Goal: Information Seeking & Learning: Learn about a topic

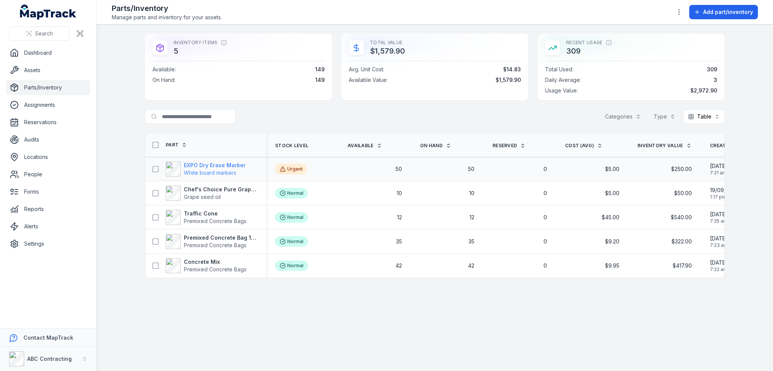
click at [238, 164] on strong "EXPO Dry Erase Marker" at bounding box center [215, 165] width 62 height 8
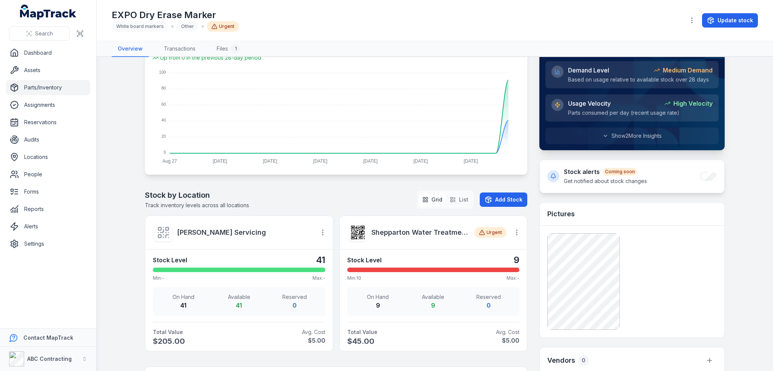
scroll to position [75, 0]
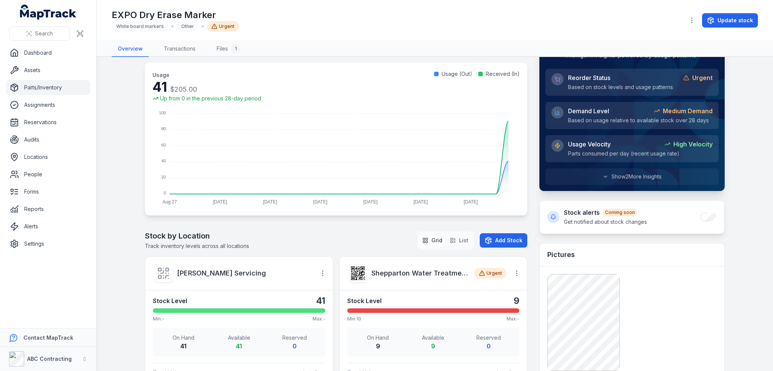
click at [31, 86] on link "Parts/Inventory" at bounding box center [48, 87] width 84 height 15
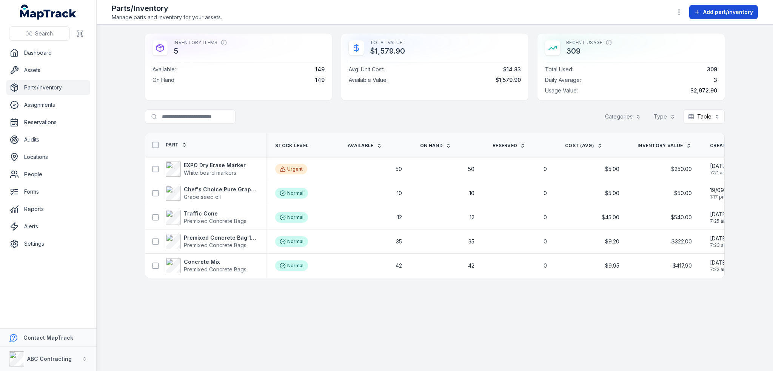
click at [386, 8] on button "Add part/inventory" at bounding box center [723, 12] width 69 height 14
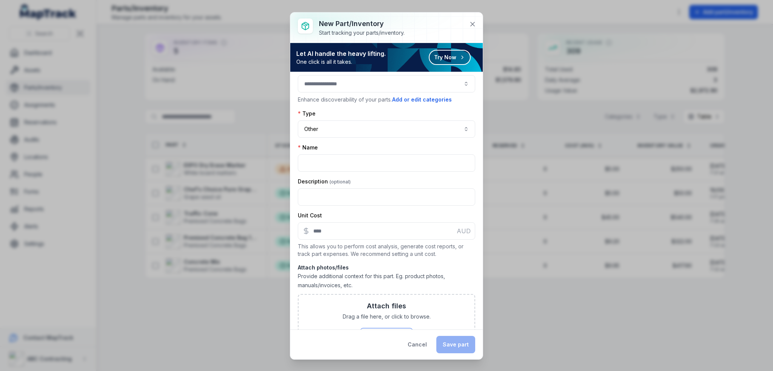
scroll to position [40, 0]
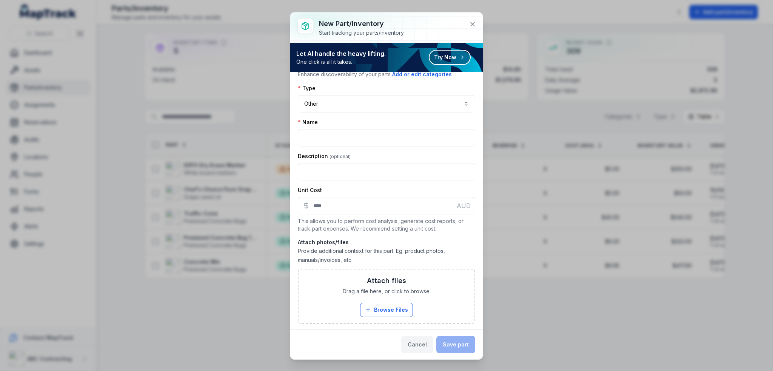
click at [386, 338] on button "Cancel" at bounding box center [417, 344] width 32 height 17
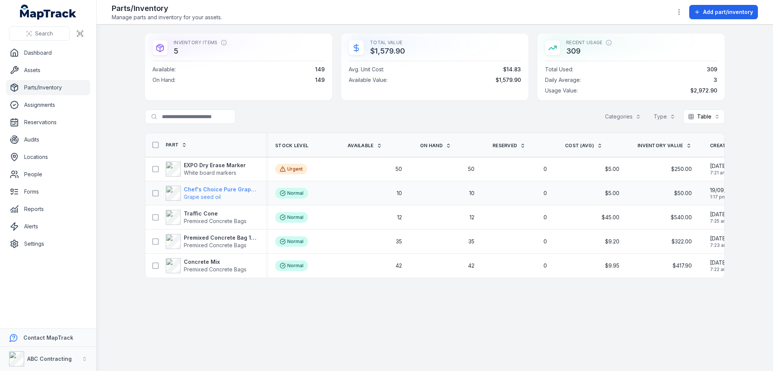
click at [207, 193] on span "Grape seed oil" at bounding box center [220, 197] width 73 height 8
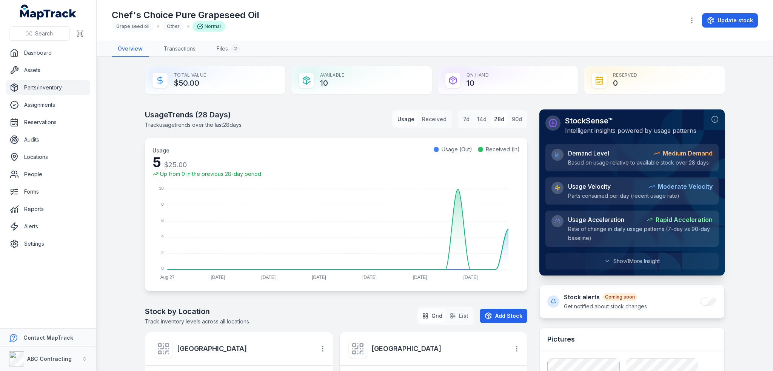
click at [52, 86] on link "Parts/Inventory" at bounding box center [48, 87] width 84 height 15
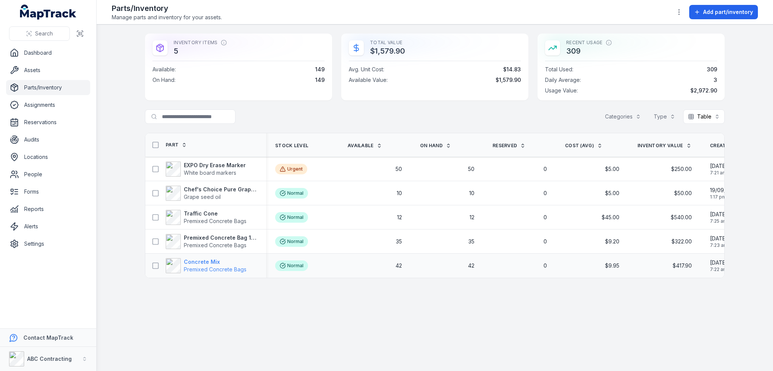
click at [200, 263] on strong "Concrete Mix" at bounding box center [215, 262] width 63 height 8
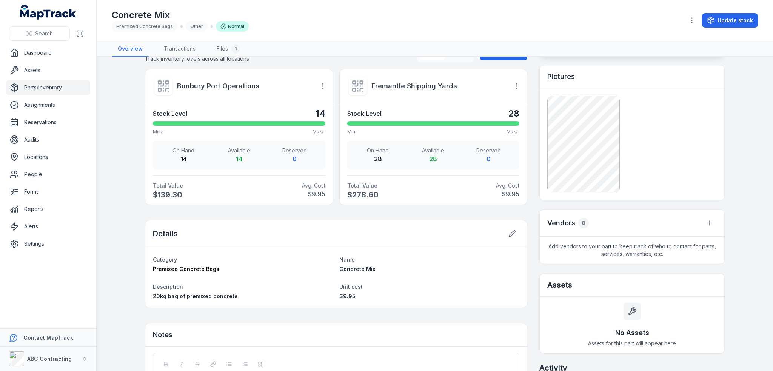
scroll to position [264, 0]
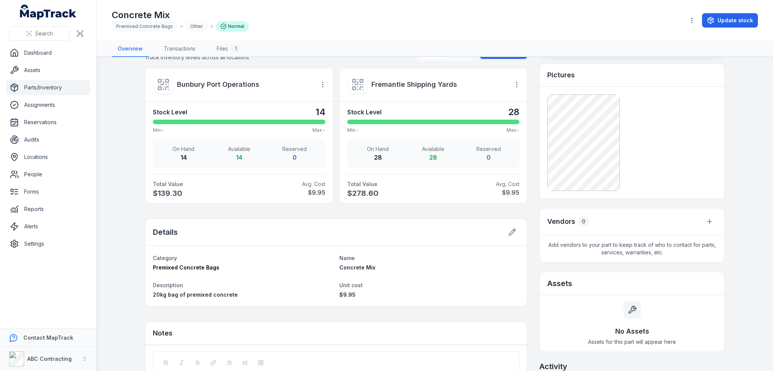
click at [117, 200] on main "Total Value $417.90 Available 42 On Hand 42 Reserved 0 Usage Trends ( 28 Days) …" at bounding box center [435, 214] width 676 height 314
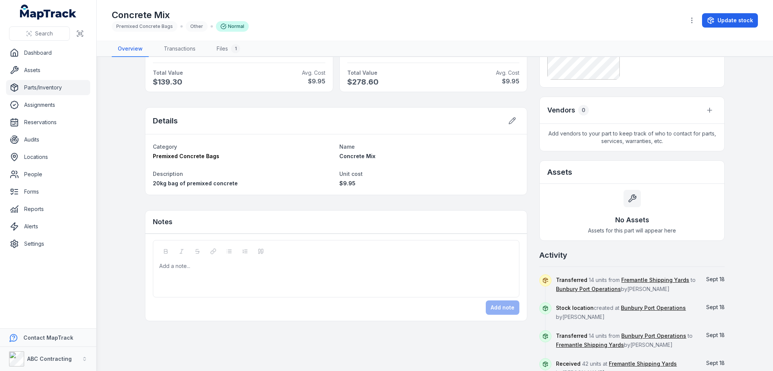
scroll to position [441, 0]
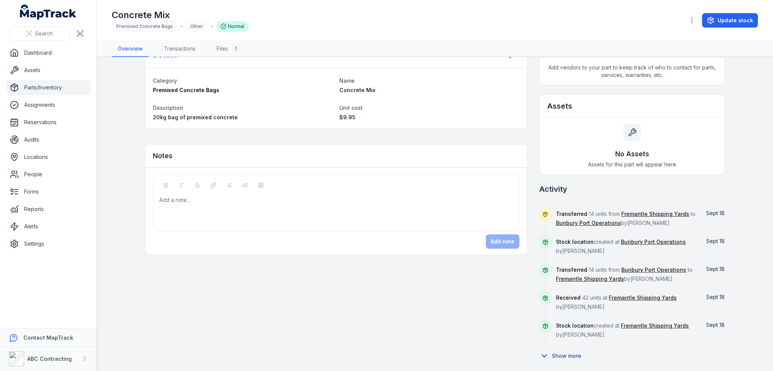
click at [386, 357] on button "Show more" at bounding box center [562, 356] width 47 height 16
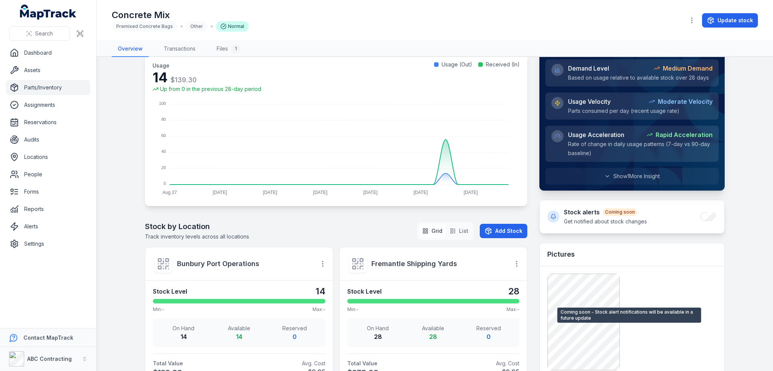
scroll to position [0, 0]
